Goal: Task Accomplishment & Management: Complete application form

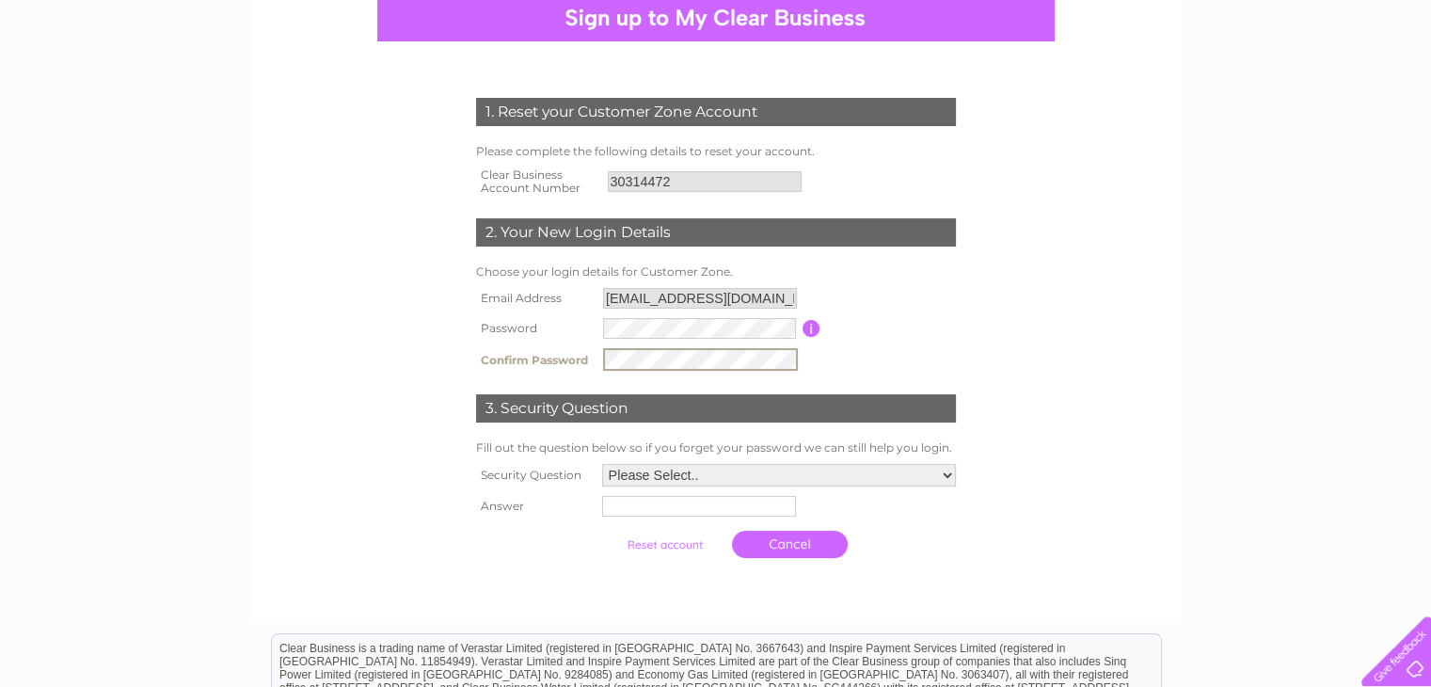
scroll to position [221, 0]
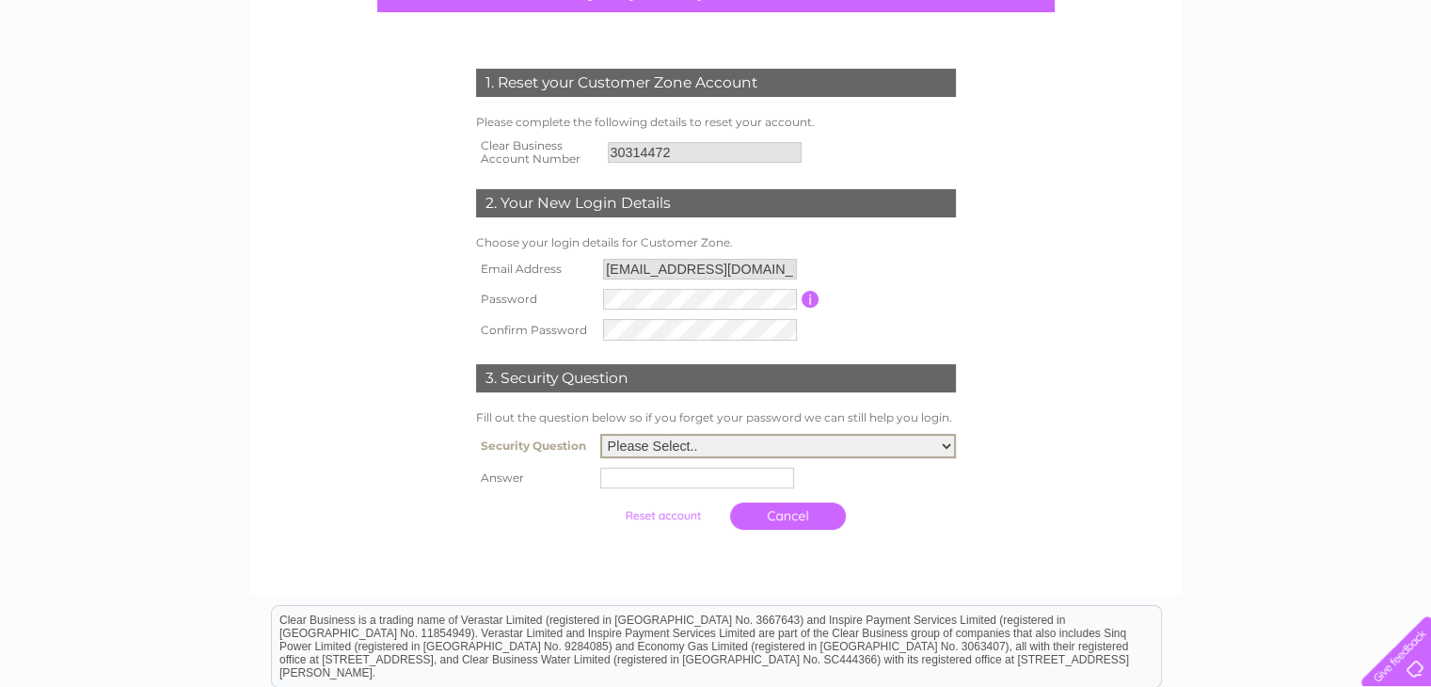
click at [729, 439] on select "Please Select.. In what town or city was your first job? In what town or city d…" at bounding box center [778, 446] width 356 height 24
select select "1"
click at [600, 434] on select "Please Select.. In what town or city was your first job? In what town or city d…" at bounding box center [778, 446] width 356 height 24
click at [710, 479] on input "text" at bounding box center [700, 477] width 196 height 23
type input "wheathampstead"
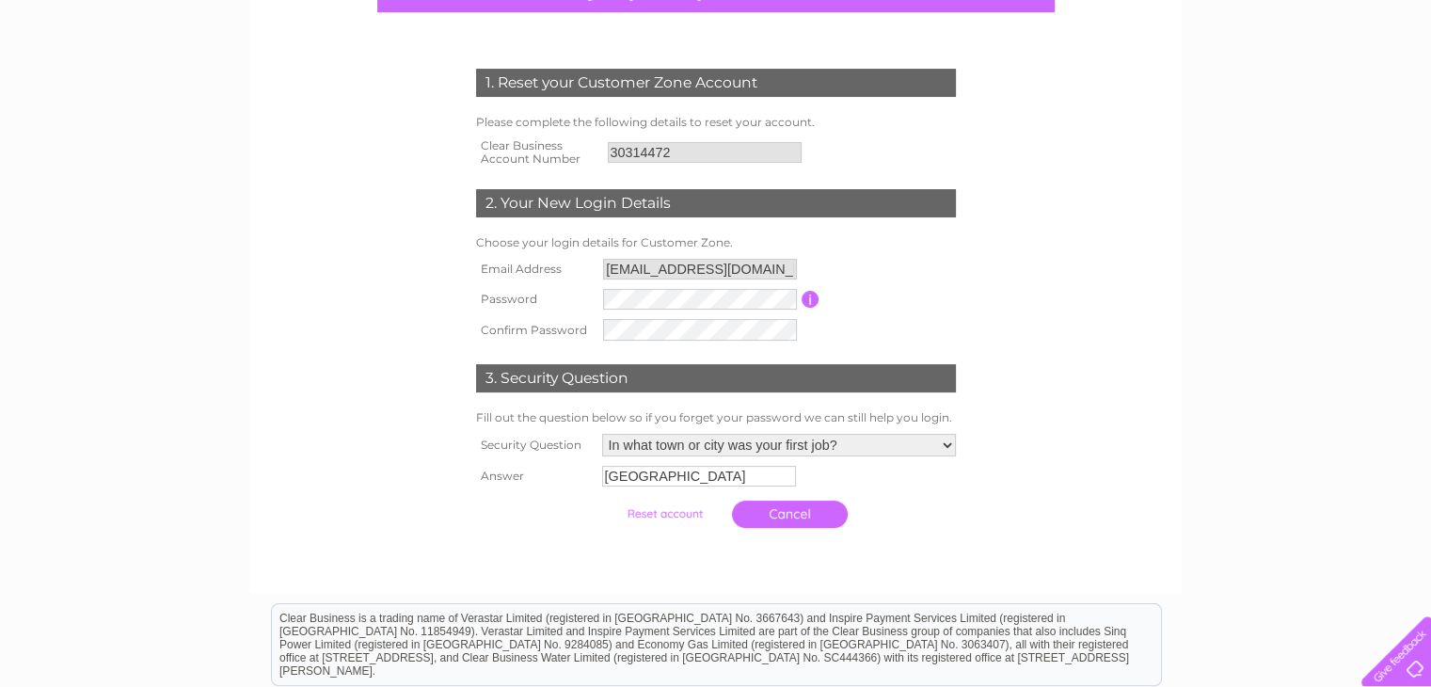
click at [793, 513] on link "Cancel" at bounding box center [790, 514] width 116 height 27
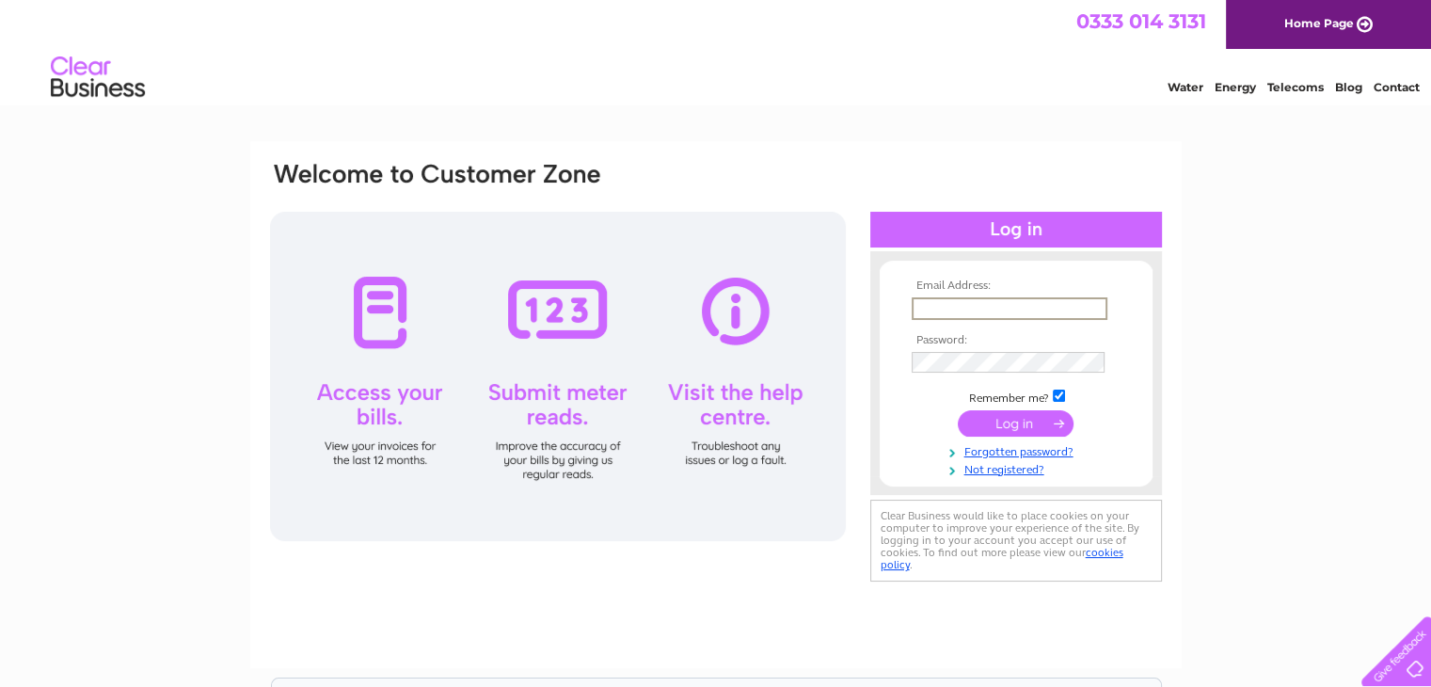
click at [918, 310] on input "text" at bounding box center [1010, 308] width 196 height 23
type input "[EMAIL_ADDRESS][DOMAIN_NAME]"
click at [1033, 422] on input "submit" at bounding box center [1016, 422] width 116 height 26
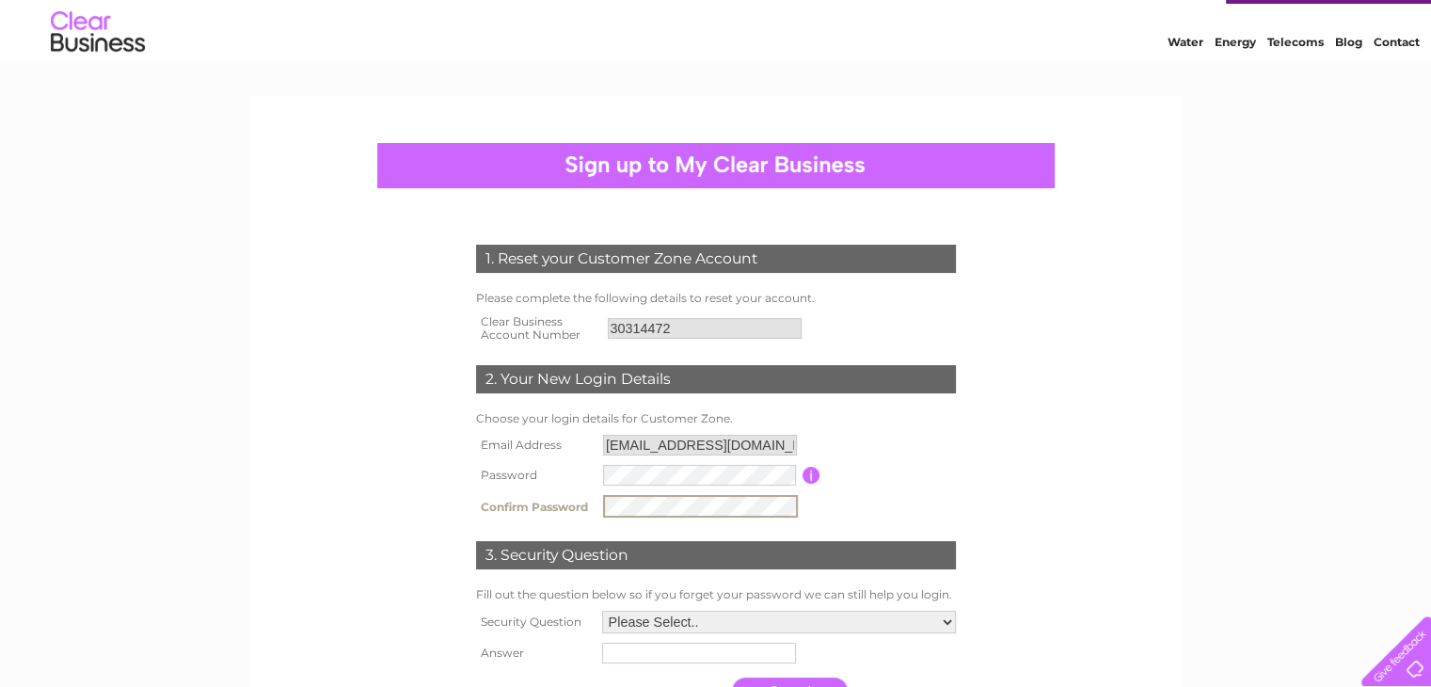
scroll to position [222, 0]
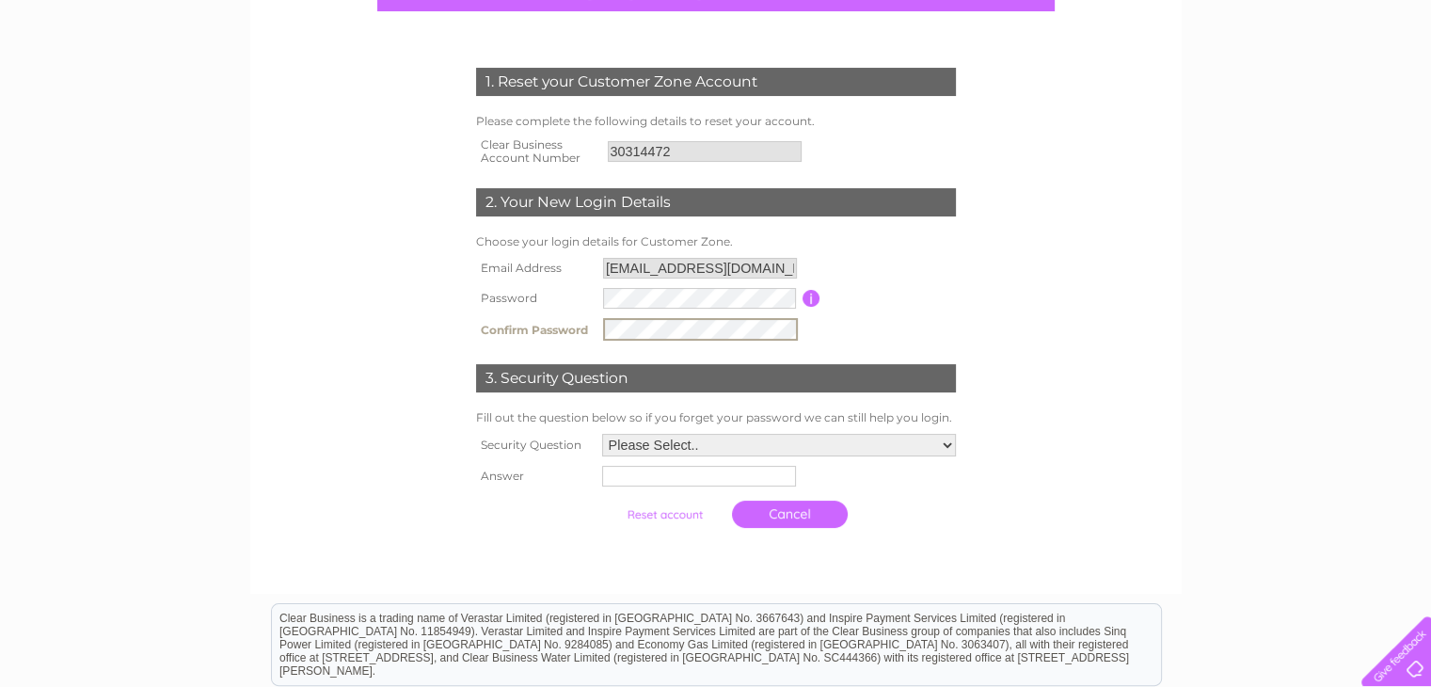
click at [712, 437] on select "Please Select.. In what town or city was your first job? In what town or city d…" at bounding box center [779, 445] width 354 height 23
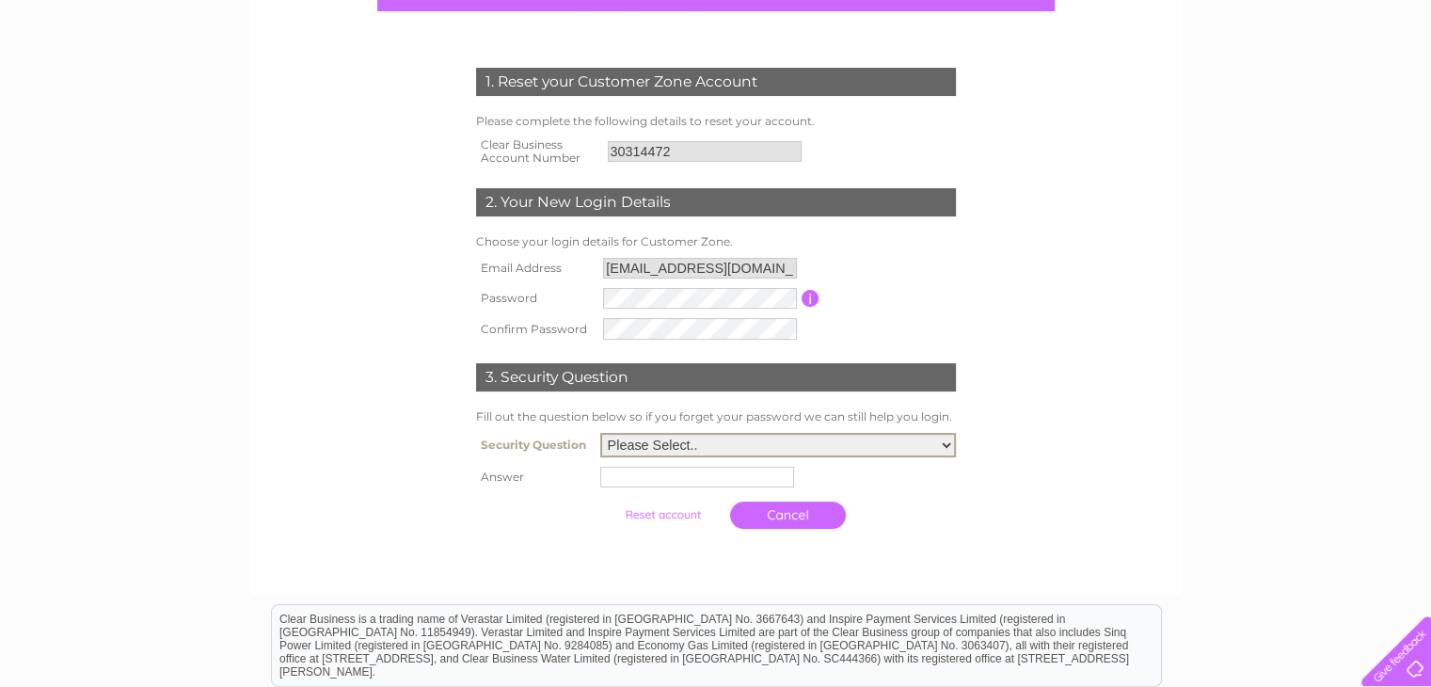
select select "1"
click at [600, 433] on select "Please Select.. In what town or city was your first job? In what town or city d…" at bounding box center [778, 445] width 356 height 24
click at [727, 478] on input "text" at bounding box center [697, 477] width 194 height 21
type input "wheathampstead"
click at [764, 509] on link "Cancel" at bounding box center [790, 515] width 116 height 27
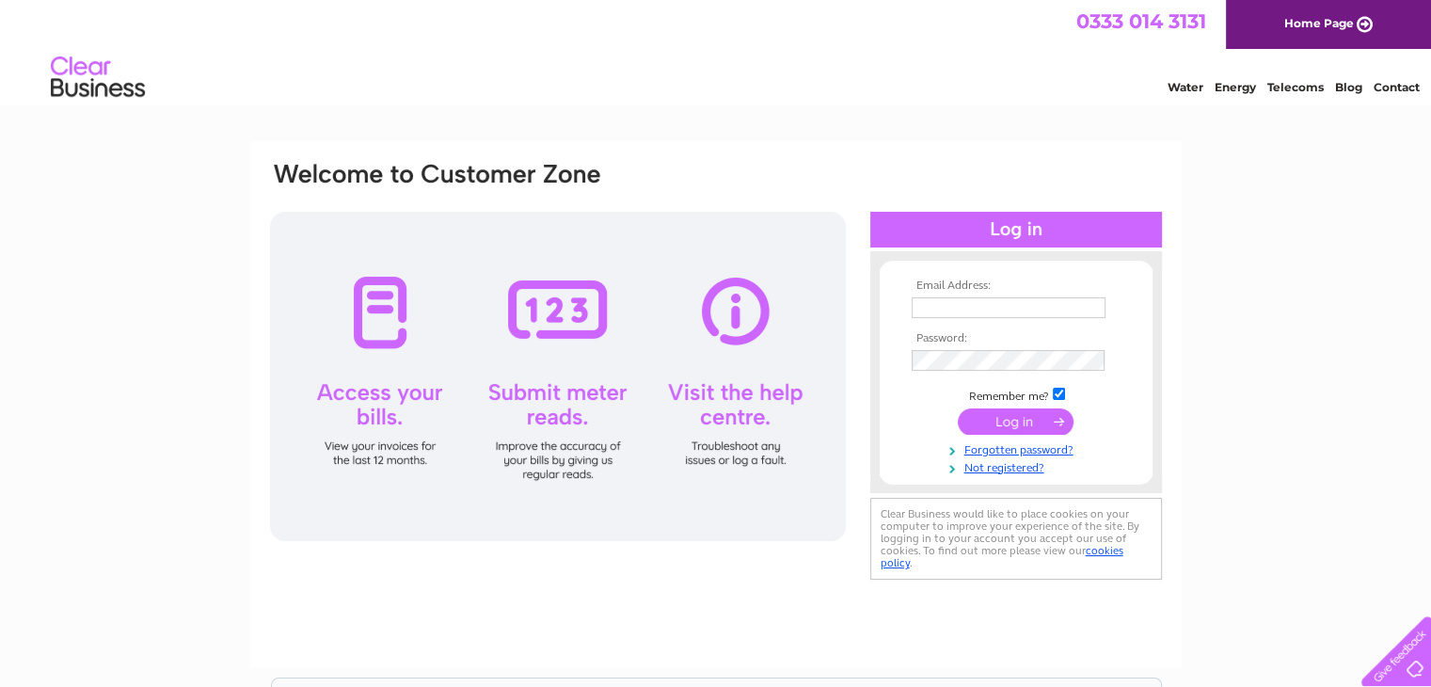
click at [1005, 310] on input "text" at bounding box center [1009, 307] width 194 height 21
type input "[EMAIL_ADDRESS][DOMAIN_NAME]"
click at [1043, 422] on input "submit" at bounding box center [1016, 422] width 116 height 26
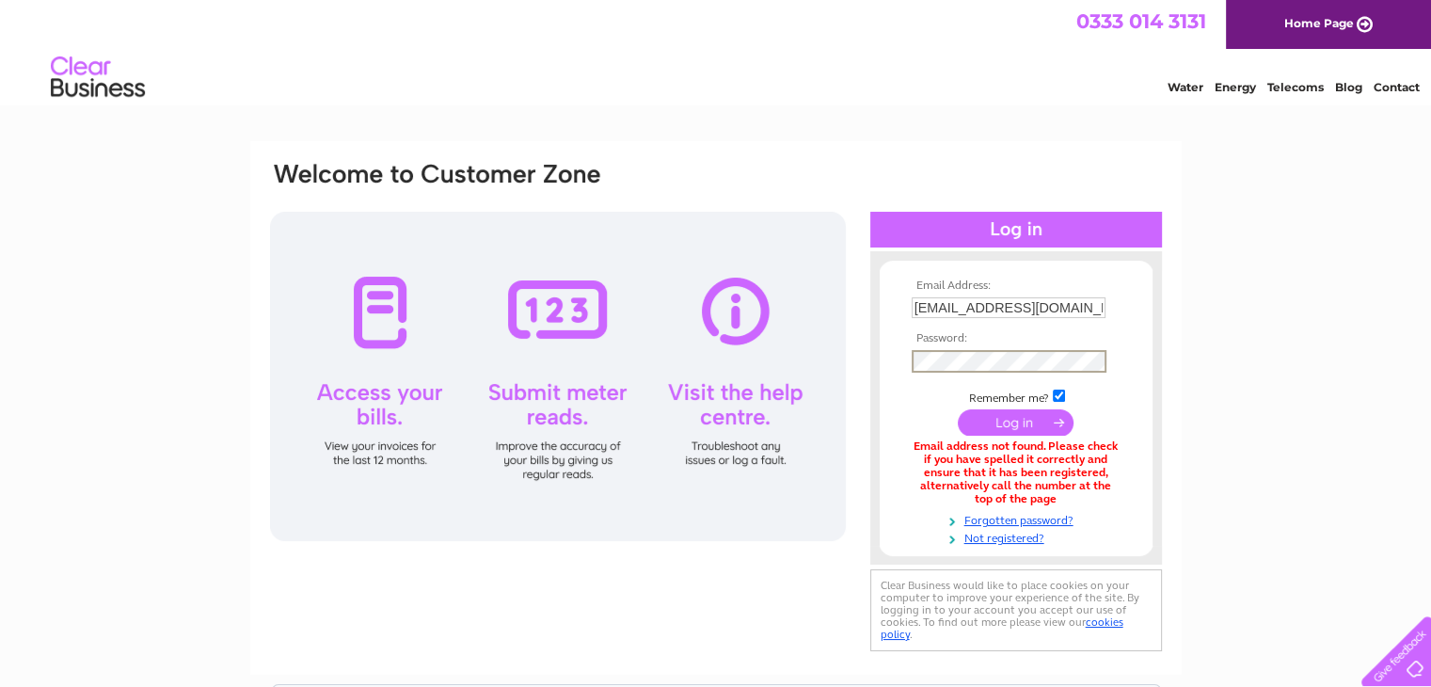
click at [958, 409] on input "submit" at bounding box center [1016, 422] width 116 height 26
click at [998, 427] on input "submit" at bounding box center [1016, 422] width 116 height 26
click at [958, 409] on input "submit" at bounding box center [1016, 422] width 116 height 26
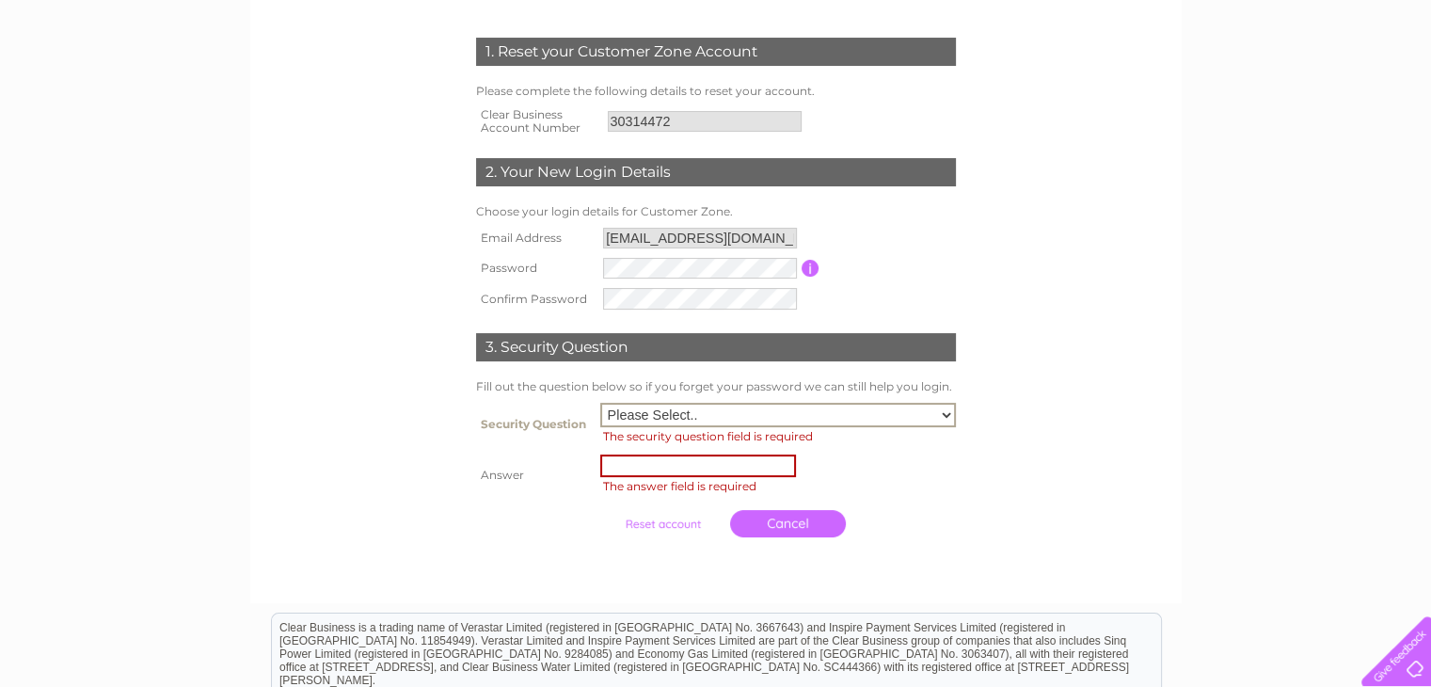
scroll to position [256, 0]
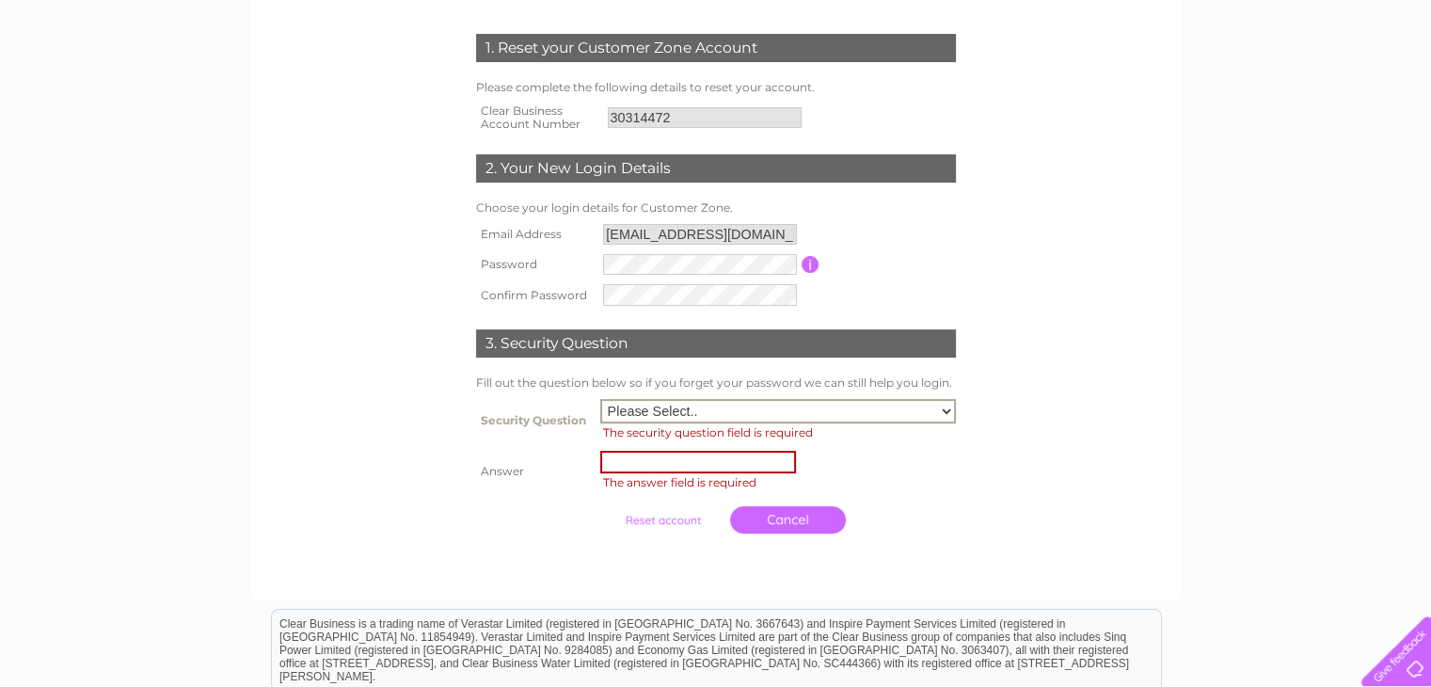
click at [691, 400] on select "Please Select.. In what town or city was your first job? In what town or city d…" at bounding box center [778, 411] width 356 height 24
select select "1"
click at [600, 399] on select "Please Select.. In what town or city was your first job? In what town or city d…" at bounding box center [778, 411] width 356 height 24
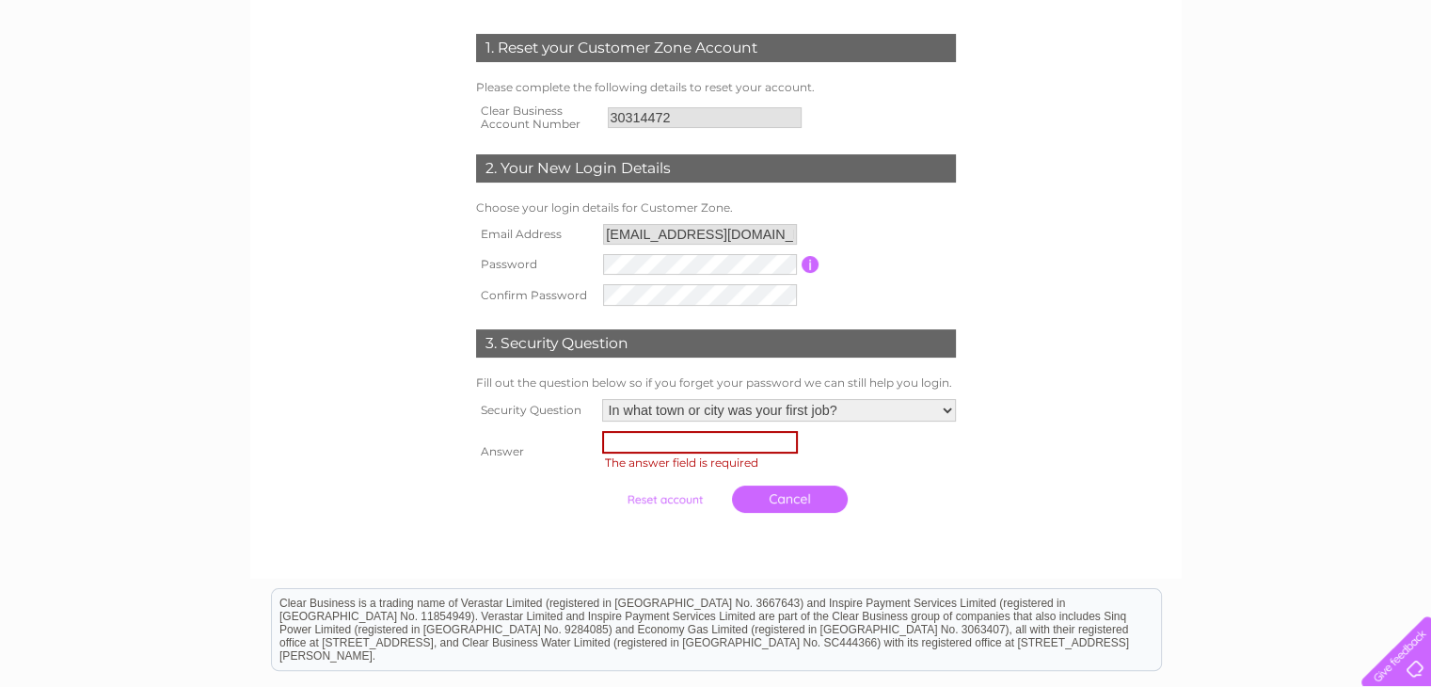
click at [708, 457] on span "The answer field is required" at bounding box center [681, 462] width 153 height 14
click at [704, 447] on input "text" at bounding box center [700, 442] width 196 height 23
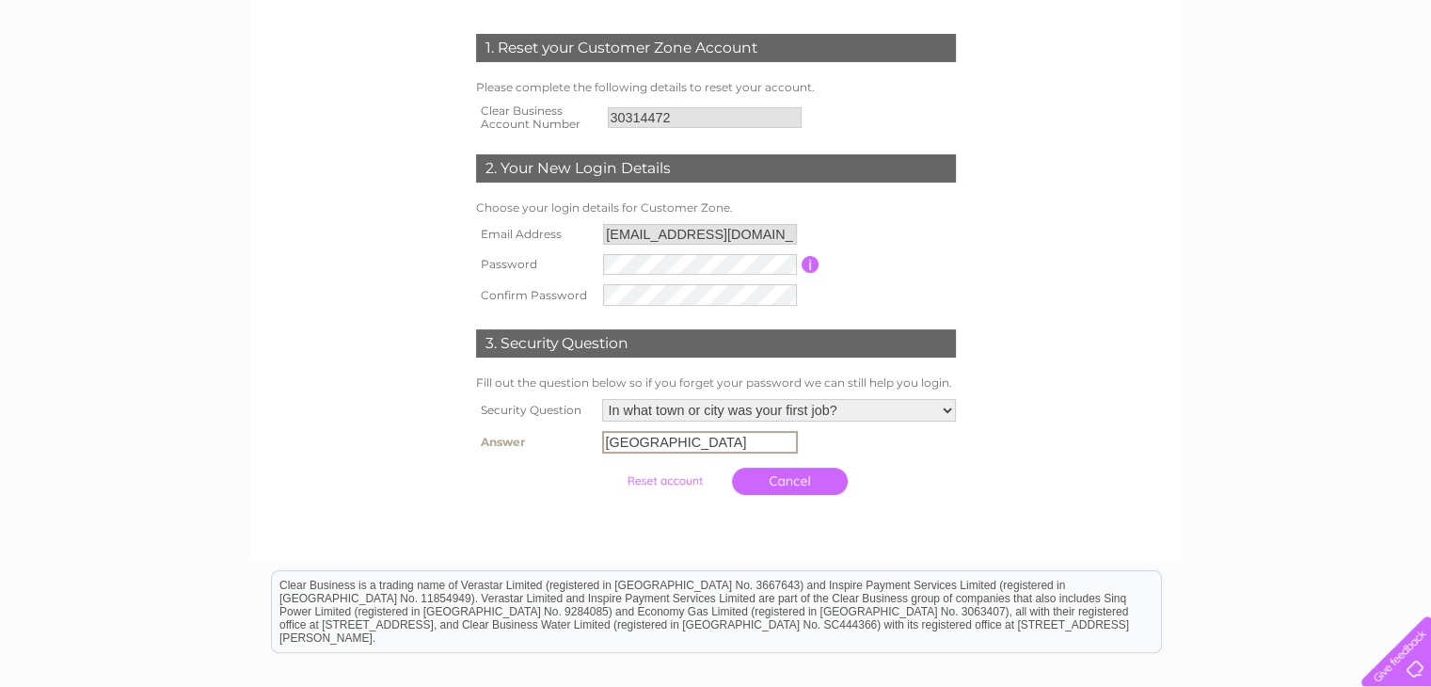
type input "wheathampstead"
click at [812, 470] on link "Cancel" at bounding box center [790, 479] width 116 height 27
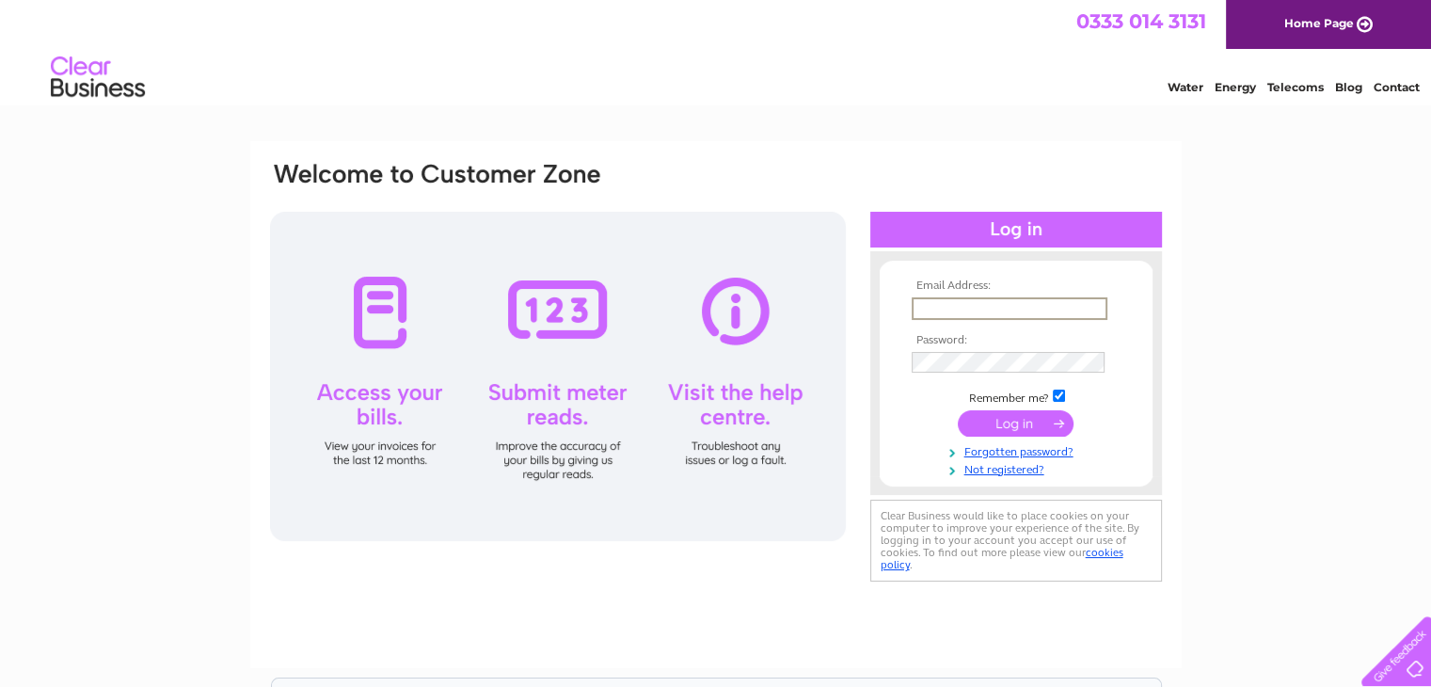
click at [1048, 307] on input "text" at bounding box center [1010, 308] width 196 height 23
type input "[EMAIL_ADDRESS][DOMAIN_NAME]"
click at [958, 409] on input "submit" at bounding box center [1016, 422] width 116 height 26
